Goal: Find specific page/section: Find specific page/section

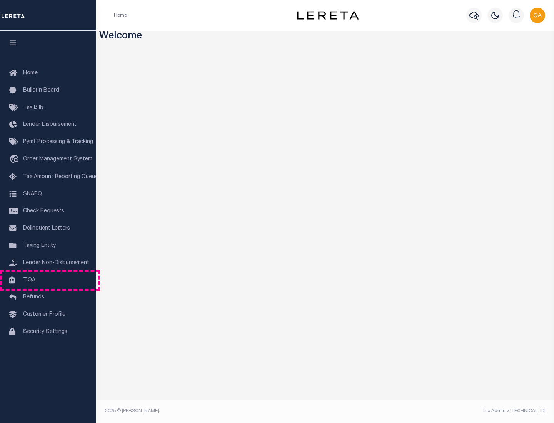
click at [48, 280] on link "TIQA" at bounding box center [48, 280] width 96 height 17
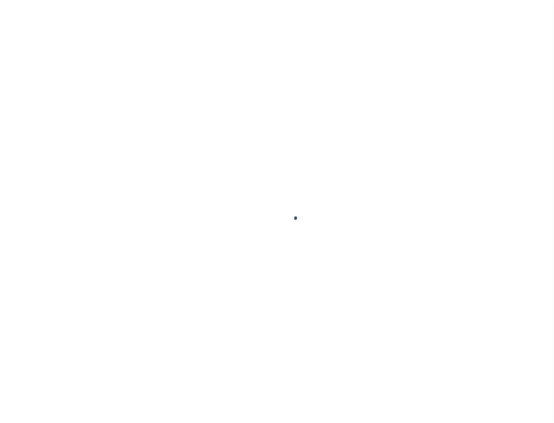
select select "200"
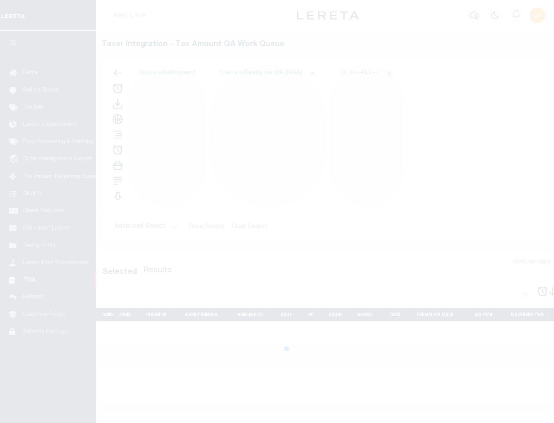
select select "200"
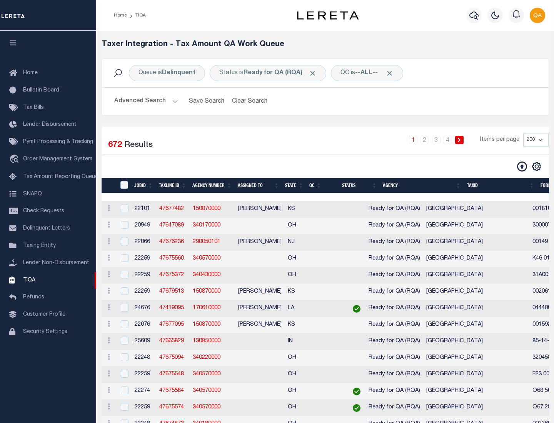
click at [315, 73] on span "Click to Remove" at bounding box center [312, 73] width 8 height 8
